Goal: Information Seeking & Learning: Learn about a topic

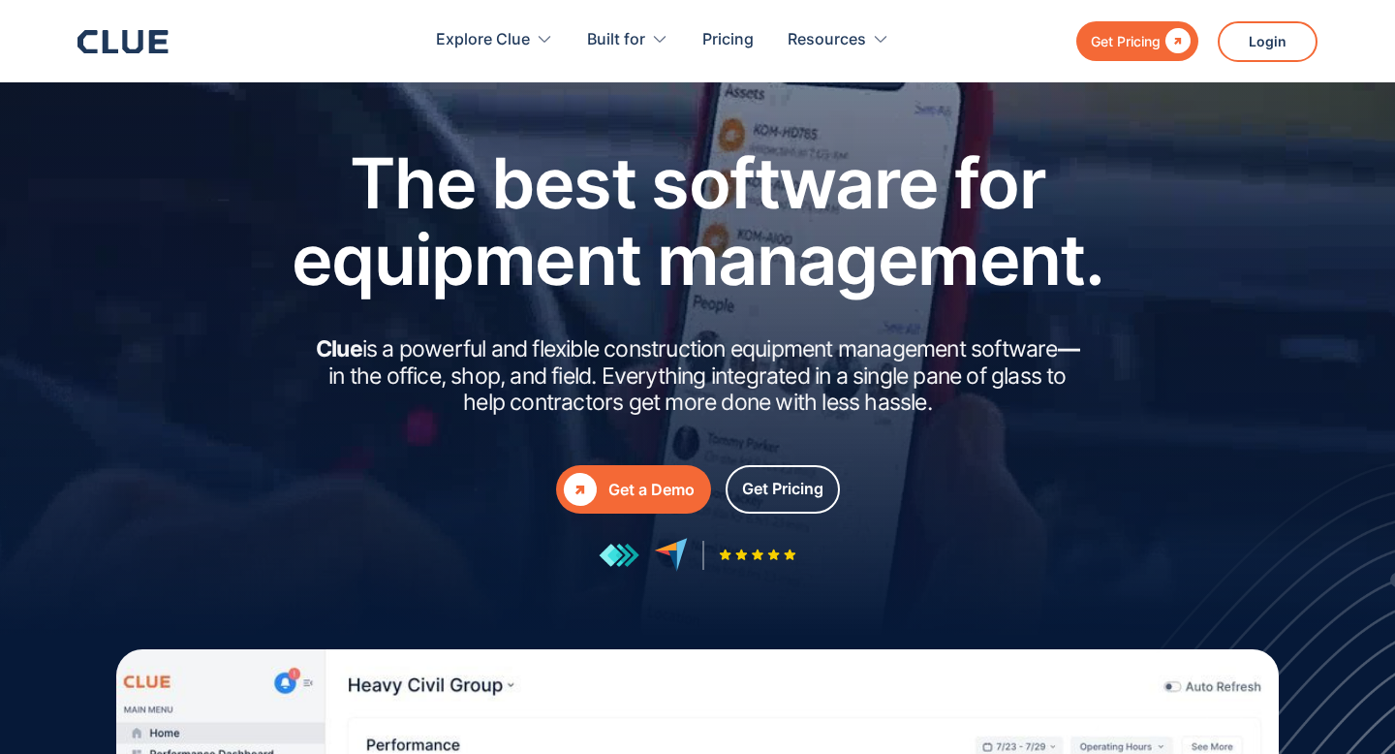
scroll to position [8773, 0]
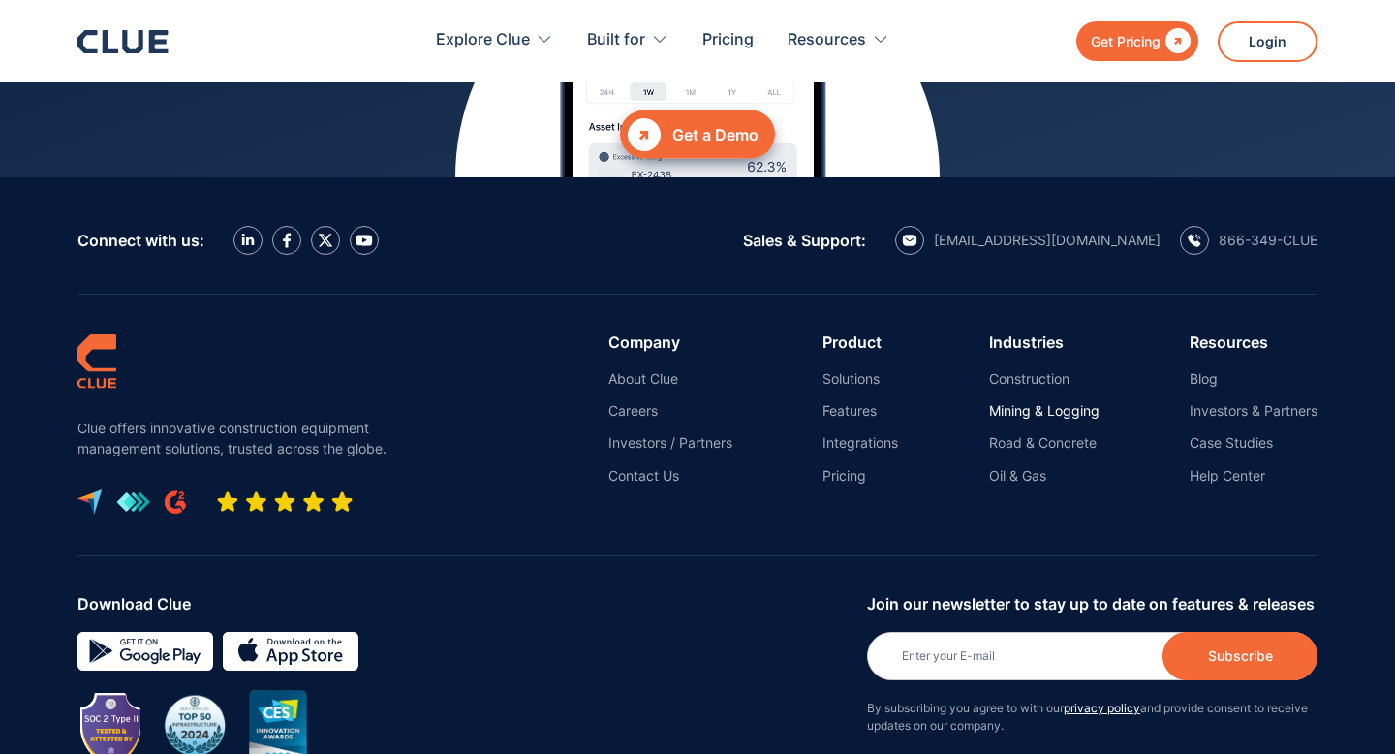
click at [1055, 402] on link "Mining & Logging" at bounding box center [1044, 410] width 110 height 17
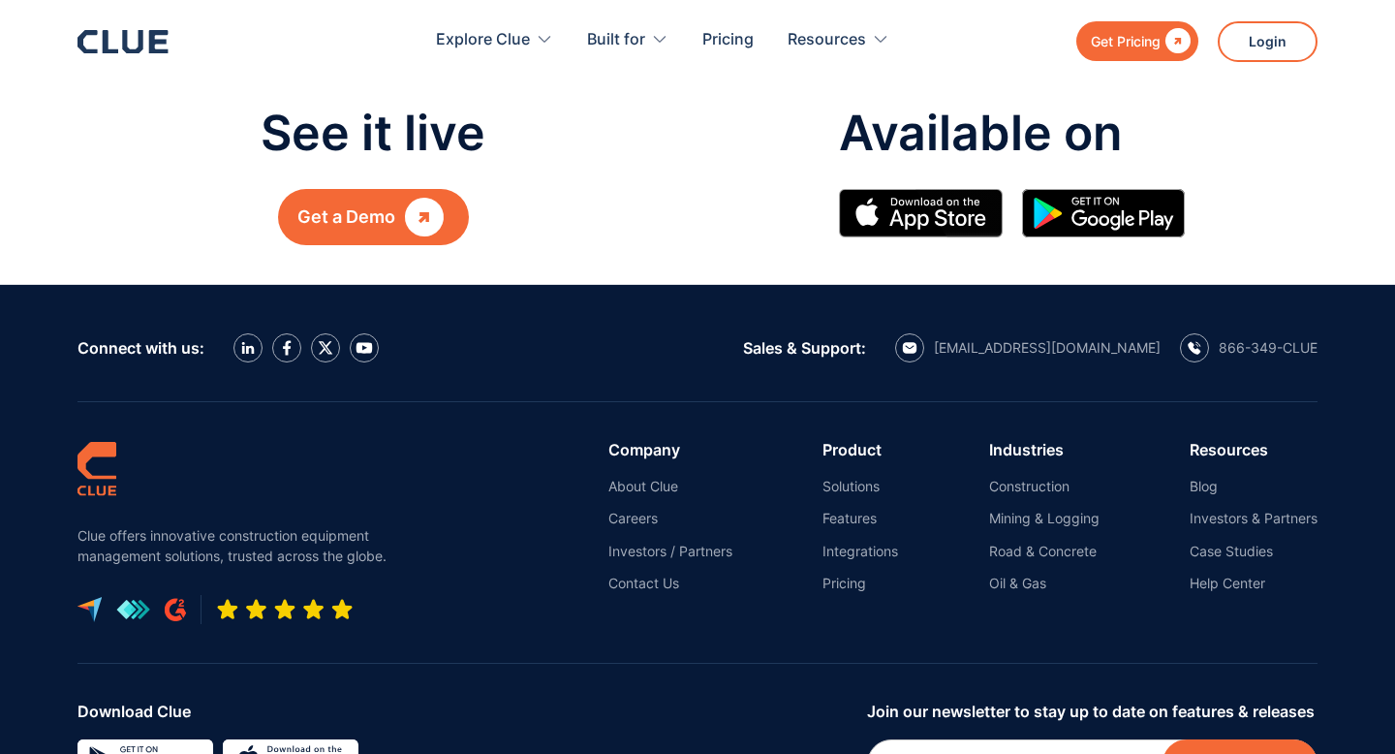
scroll to position [4586, 0]
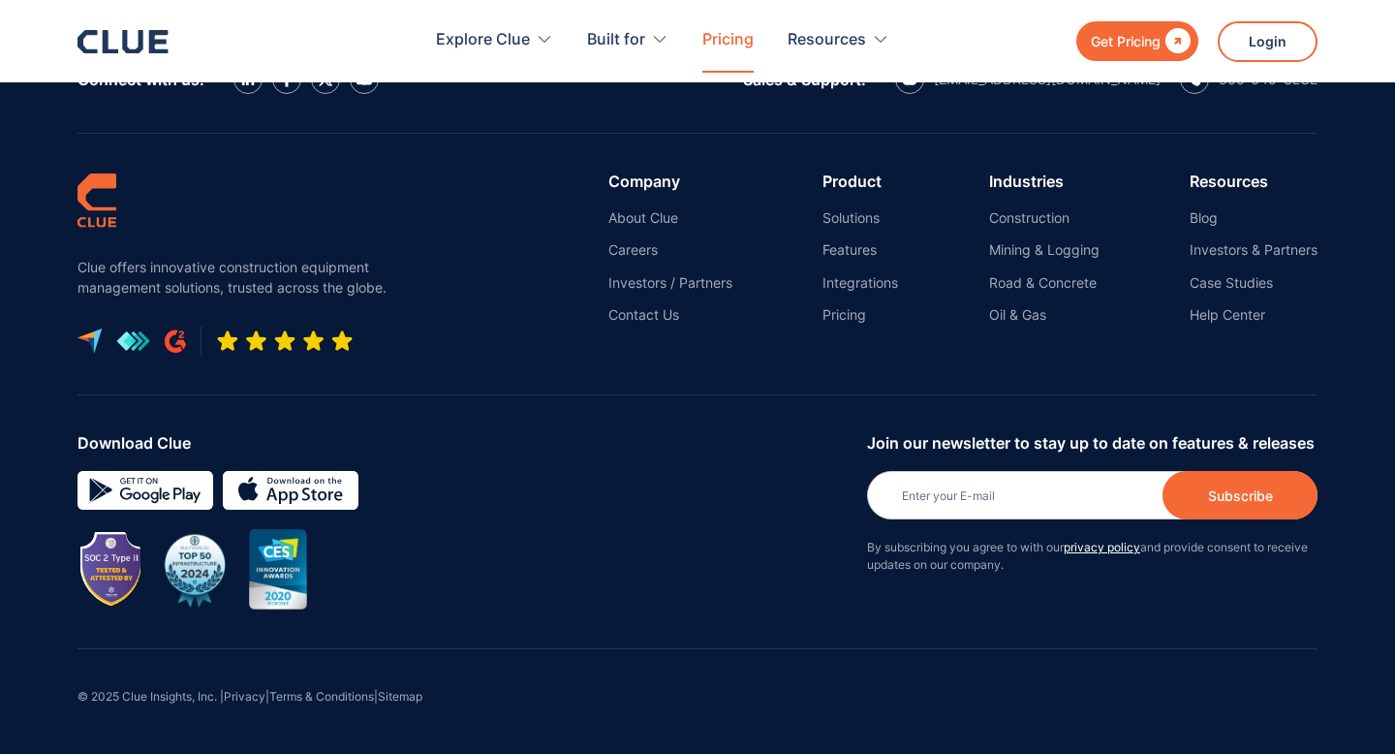
click at [727, 36] on link "Pricing" at bounding box center [727, 40] width 51 height 61
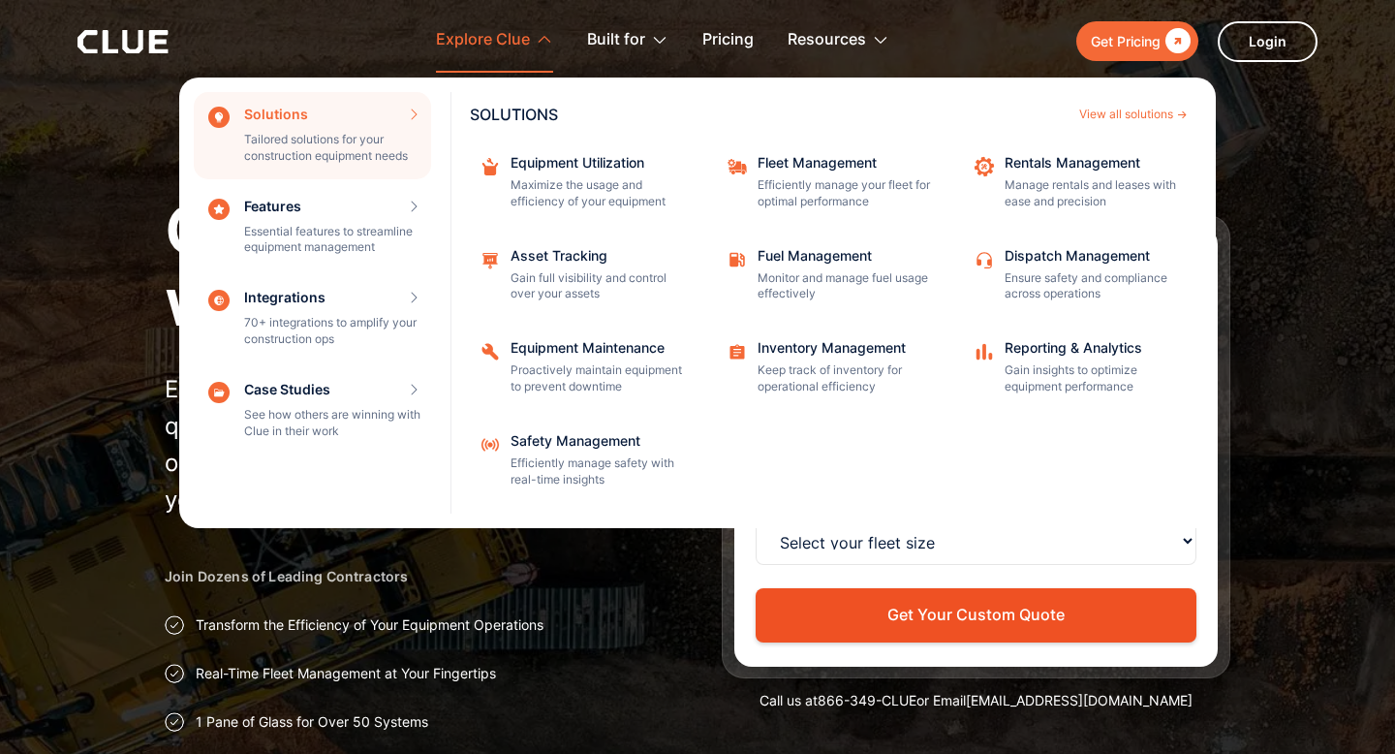
click at [499, 48] on div "Explore Clue" at bounding box center [483, 40] width 94 height 61
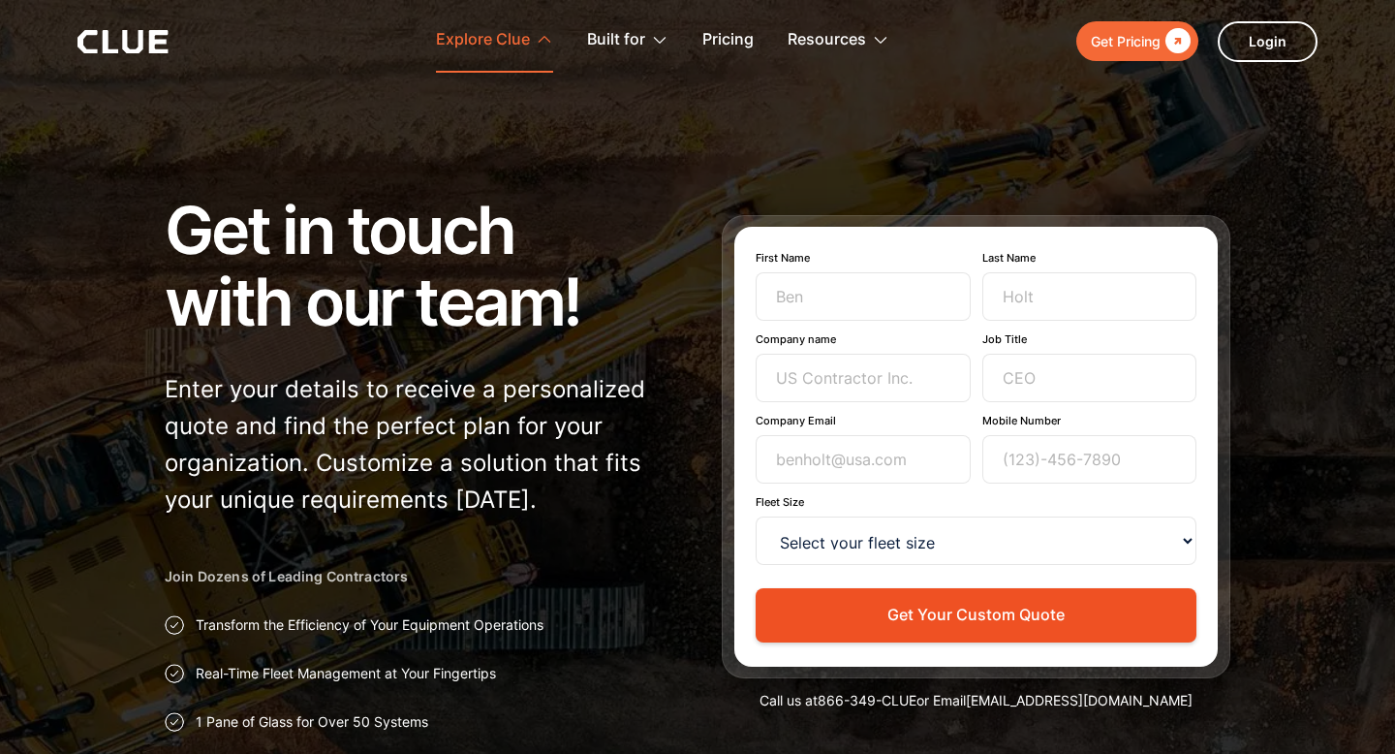
click at [500, 48] on div "Explore Clue" at bounding box center [483, 40] width 94 height 61
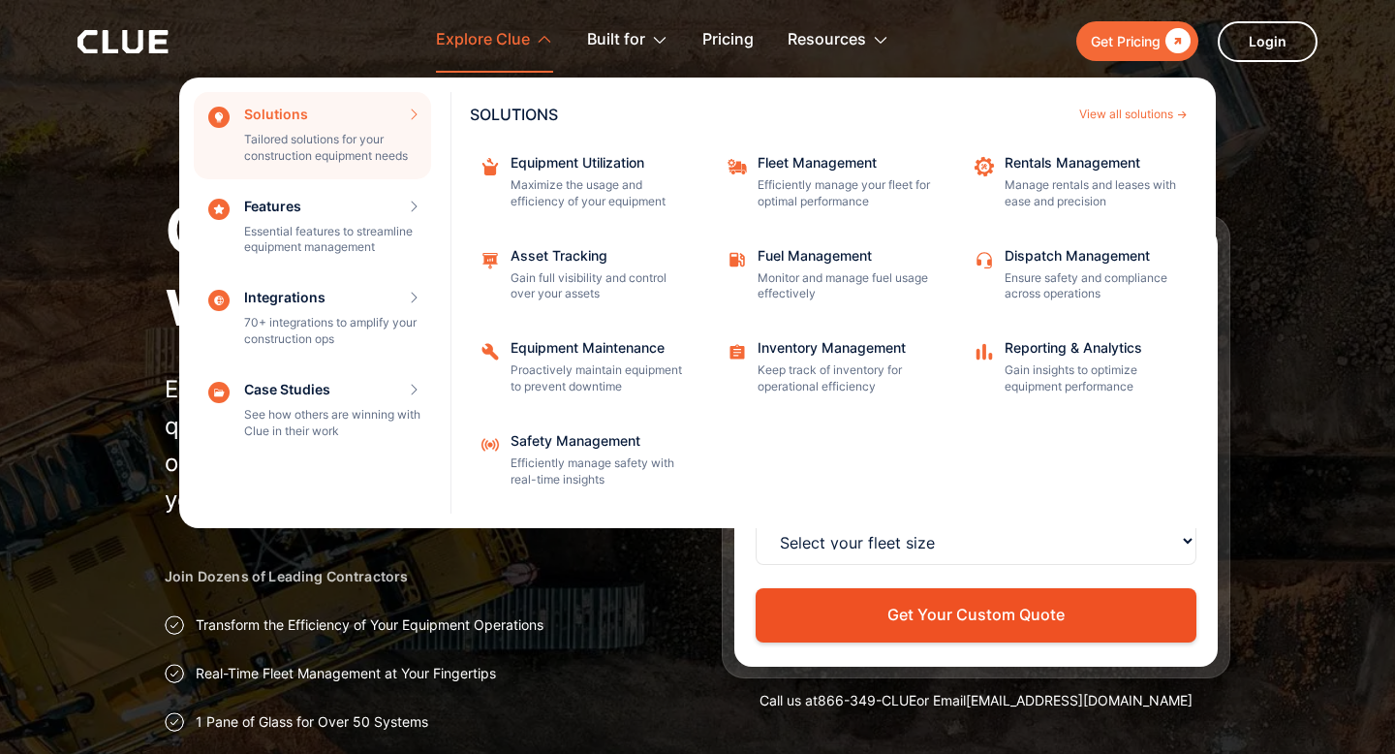
click at [500, 48] on div "Explore Clue" at bounding box center [483, 40] width 94 height 61
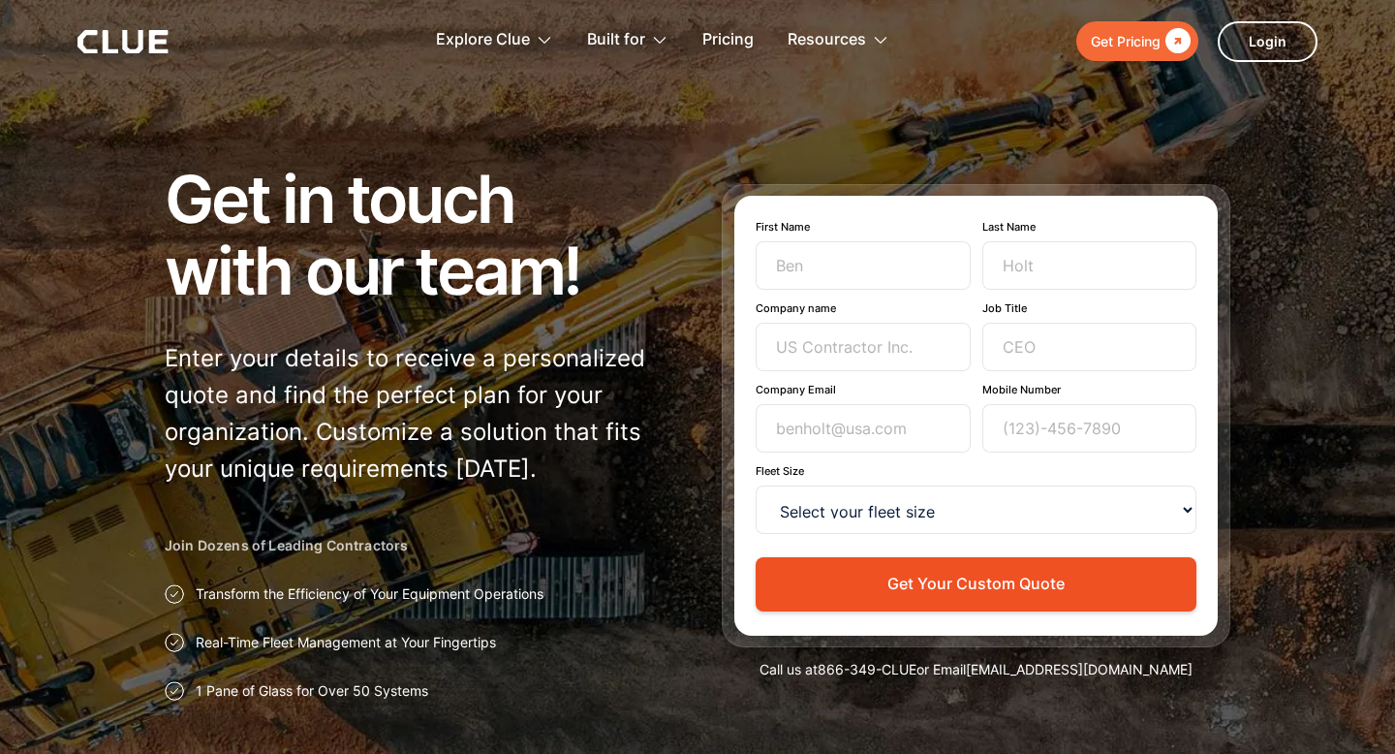
scroll to position [35, 0]
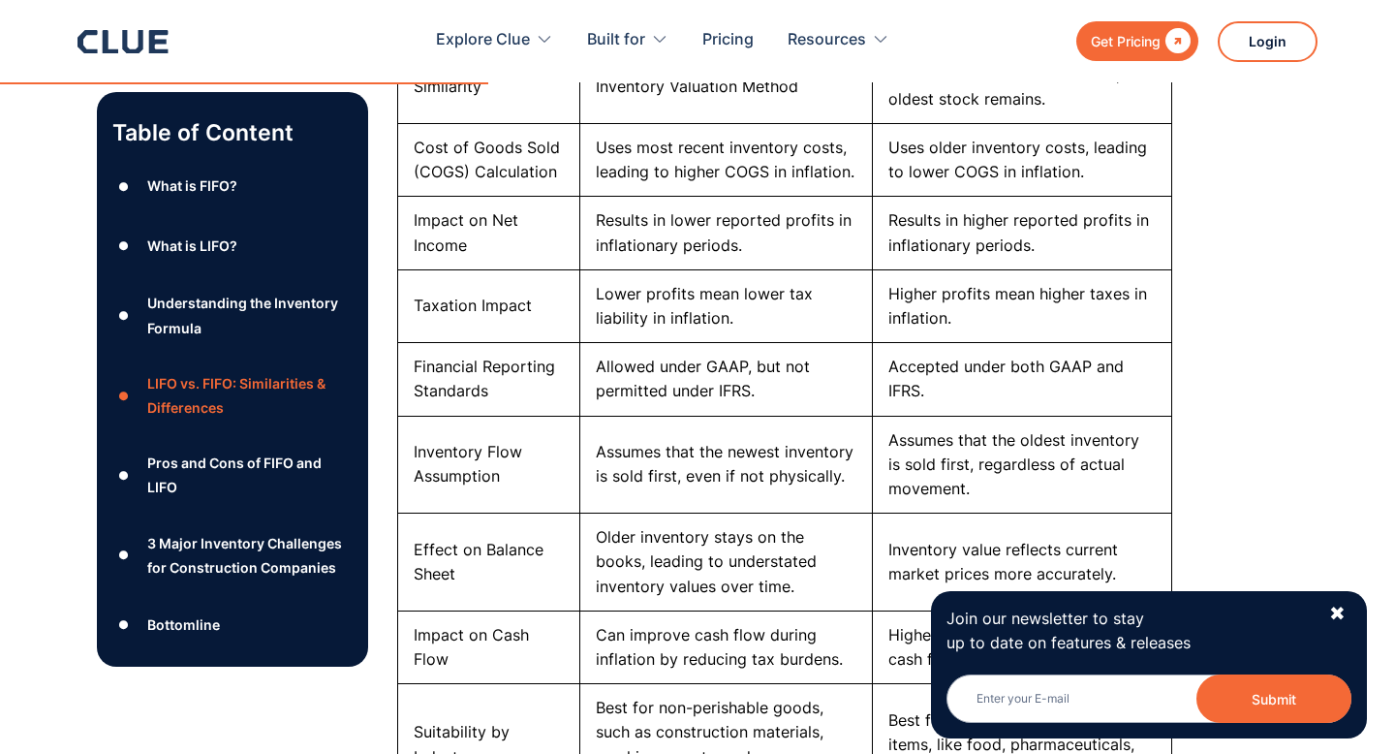
scroll to position [2825, 0]
